Goal: Task Accomplishment & Management: Complete application form

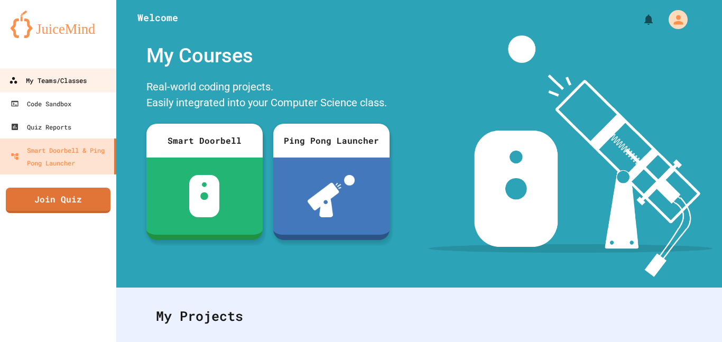
click at [79, 84] on div "My Teams/Classes" at bounding box center [48, 80] width 78 height 13
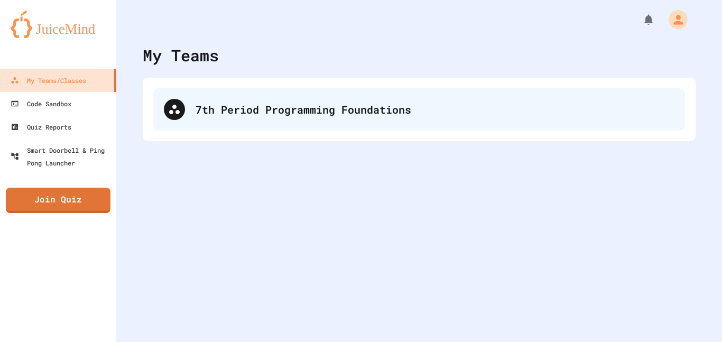
click at [253, 98] on div "7th Period Programming Foundations" at bounding box center [419, 109] width 532 height 42
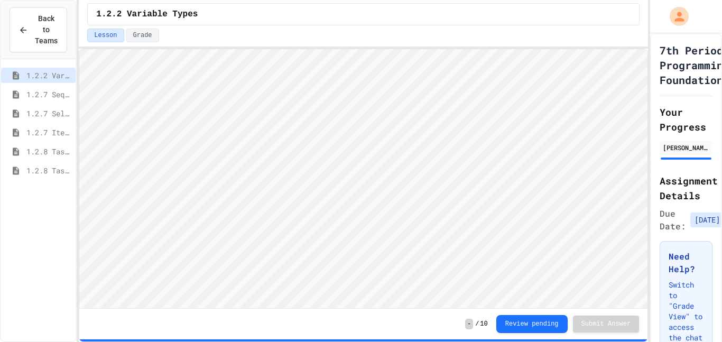
click at [67, 170] on span "1.2.8 Task 2" at bounding box center [48, 170] width 45 height 11
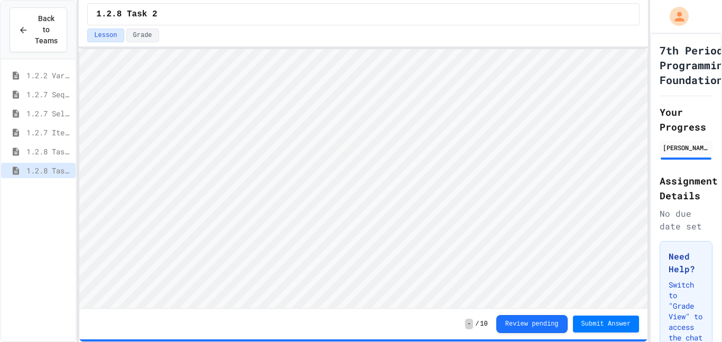
click at [61, 151] on span "1.2.8 Task 1" at bounding box center [48, 151] width 45 height 11
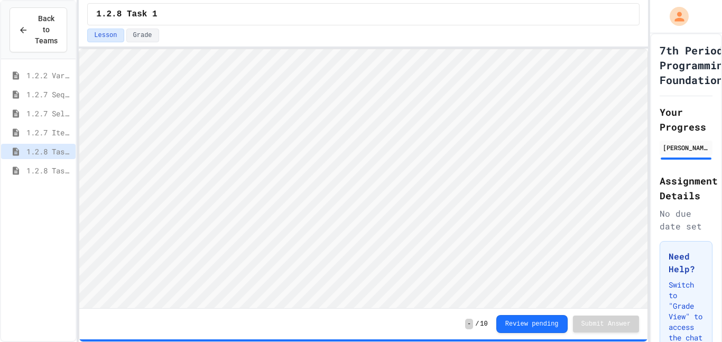
scroll to position [1, 0]
type textarea "**"
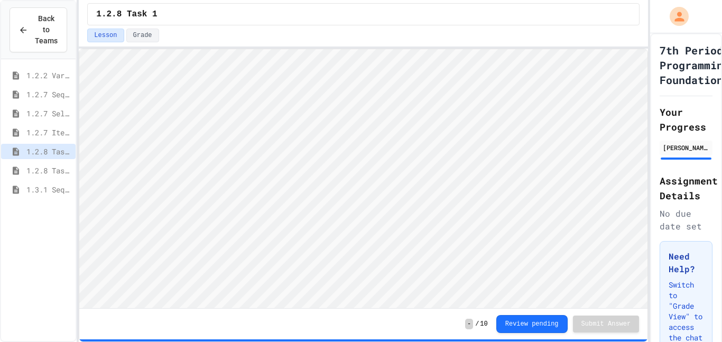
click at [42, 190] on span "1.3.1 Sequencing Patterns/Trends" at bounding box center [48, 189] width 45 height 11
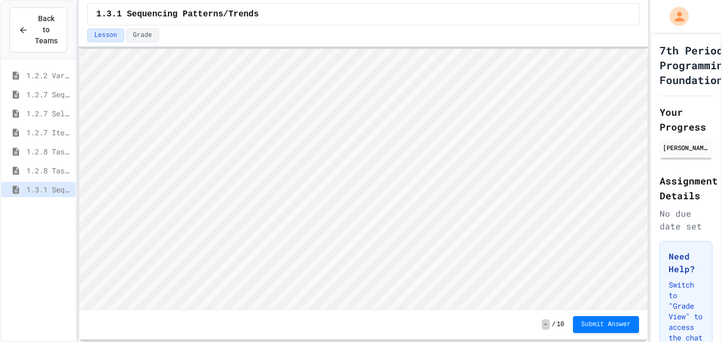
scroll to position [1, 0]
click at [606, 329] on button "Submit Answer" at bounding box center [606, 323] width 67 height 17
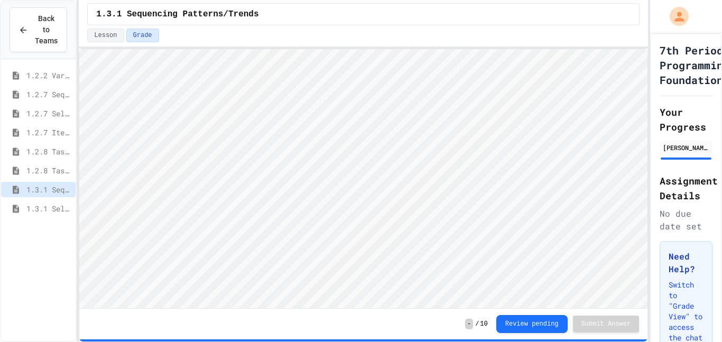
scroll to position [5, 0]
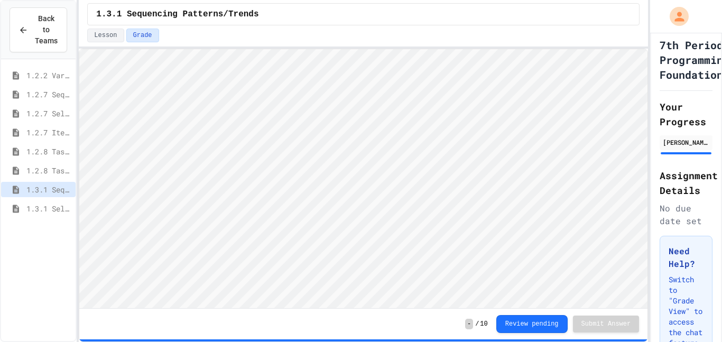
click at [648, 49] on html "Loading project... ! Error Loading Project There was an error loading the proje…" at bounding box center [363, 49] width 568 height 0
click at [57, 214] on span "1.3.1 Selection Patterns/Trends" at bounding box center [48, 208] width 45 height 11
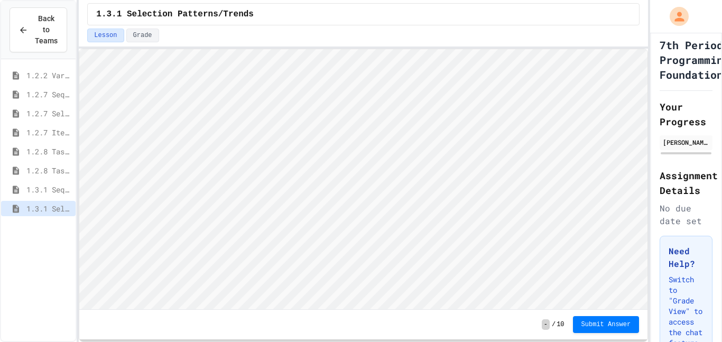
scroll to position [1, 0]
click at [563, 49] on html "Loading project... ! Error Loading Project There was an error loading the proje…" at bounding box center [363, 49] width 568 height 0
click at [592, 327] on span "Submit Answer" at bounding box center [607, 323] width 50 height 8
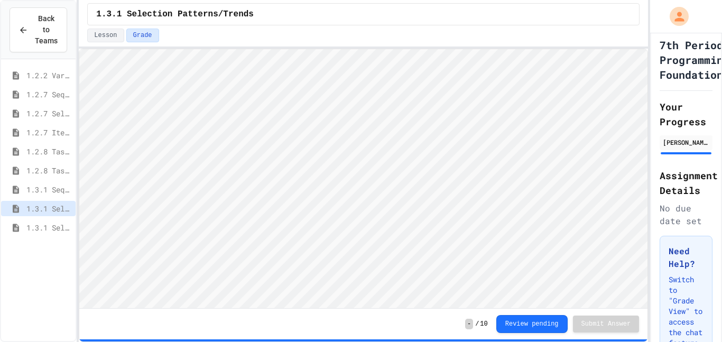
click at [43, 224] on span "1.3.1 Selection Patterns/Trends" at bounding box center [48, 227] width 45 height 11
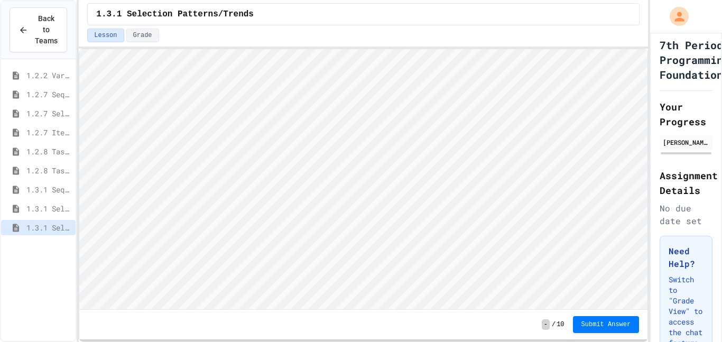
scroll to position [1, 0]
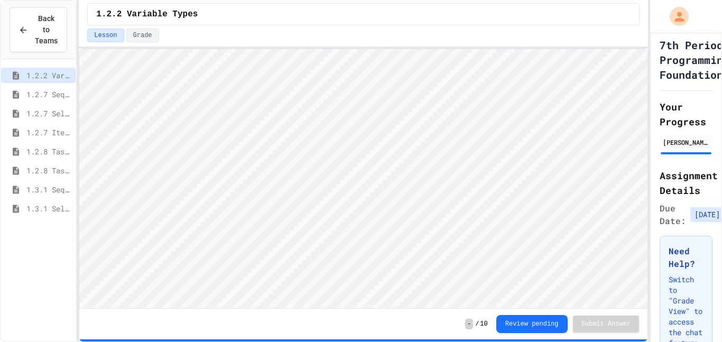
click at [61, 209] on span "1.3.1 Selection Patterns/Trends" at bounding box center [48, 208] width 45 height 11
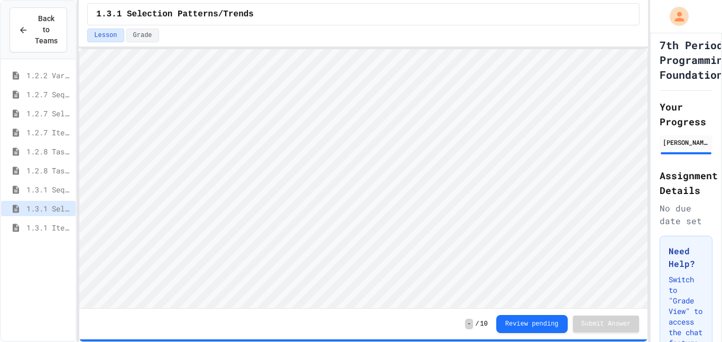
click at [40, 224] on span "1.3.1 Iteration Patterns/Trends" at bounding box center [48, 227] width 45 height 11
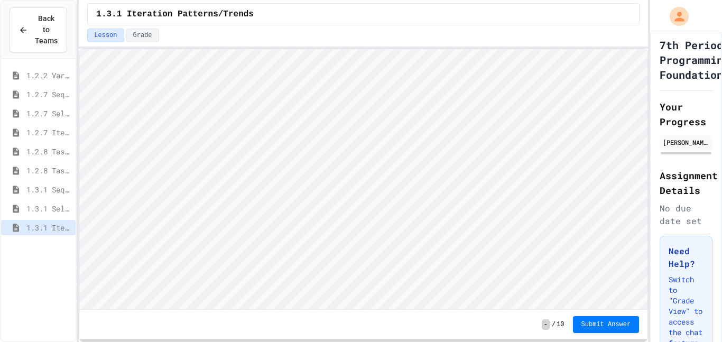
scroll to position [1, 0]
click at [629, 326] on span "Submit Answer" at bounding box center [607, 324] width 50 height 8
